Goal: Browse casually

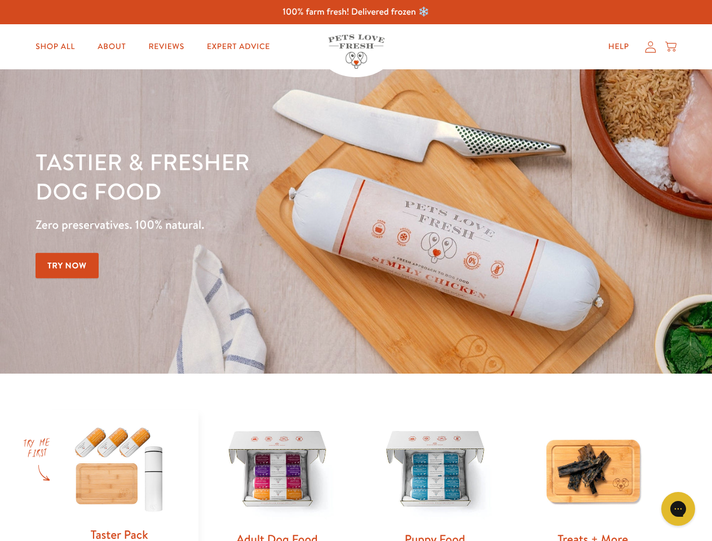
click at [356, 271] on div "Tastier & fresher dog food Zero preservatives. 100% natural. Try Now" at bounding box center [249, 221] width 427 height 149
click at [678, 509] on icon "Gorgias live chat" at bounding box center [678, 509] width 11 height 11
